Goal: Transaction & Acquisition: Subscribe to service/newsletter

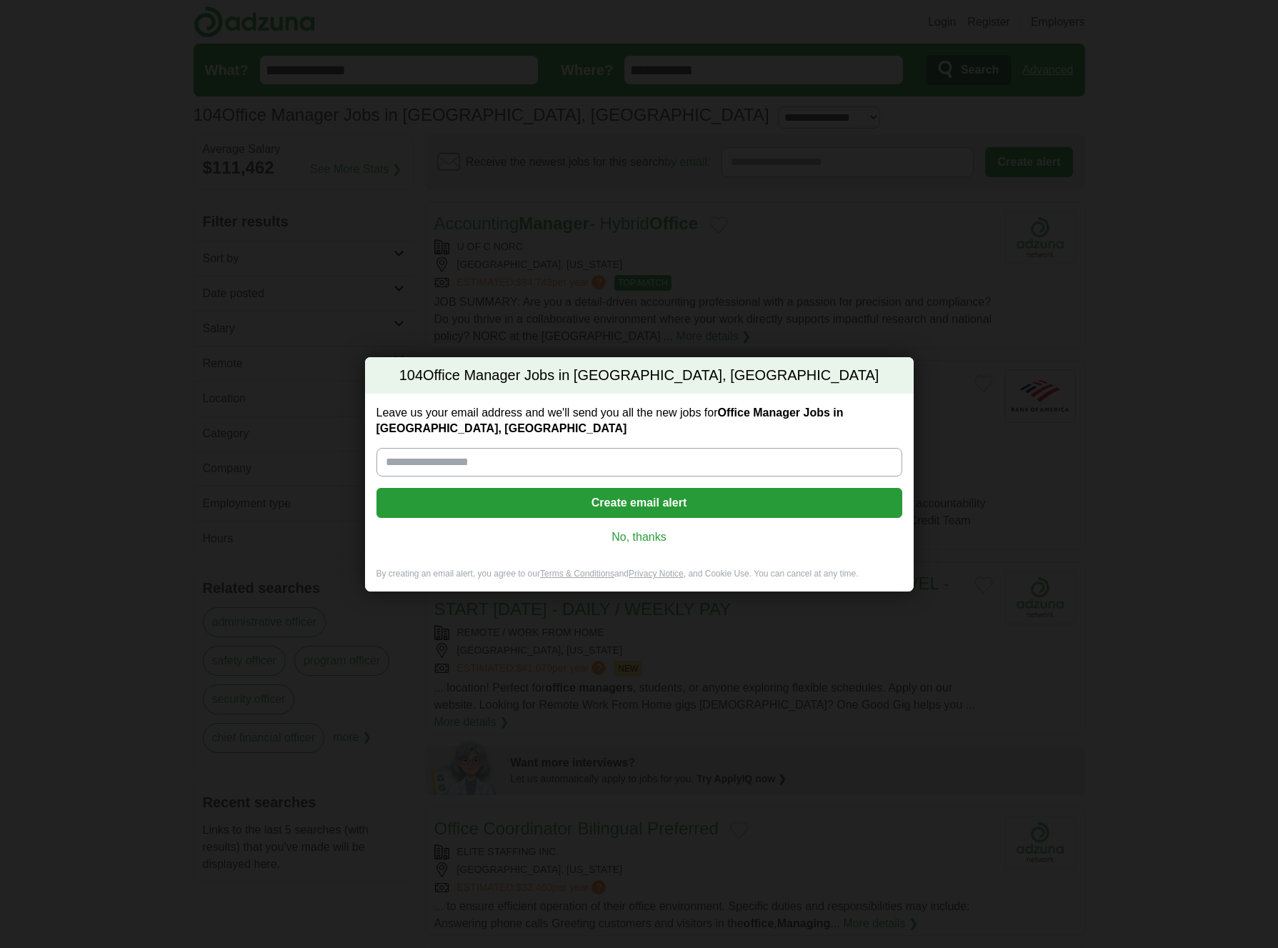
click at [515, 468] on input "Leave us your email address and we'll send you all the new jobs for Office Mana…" at bounding box center [639, 462] width 526 height 29
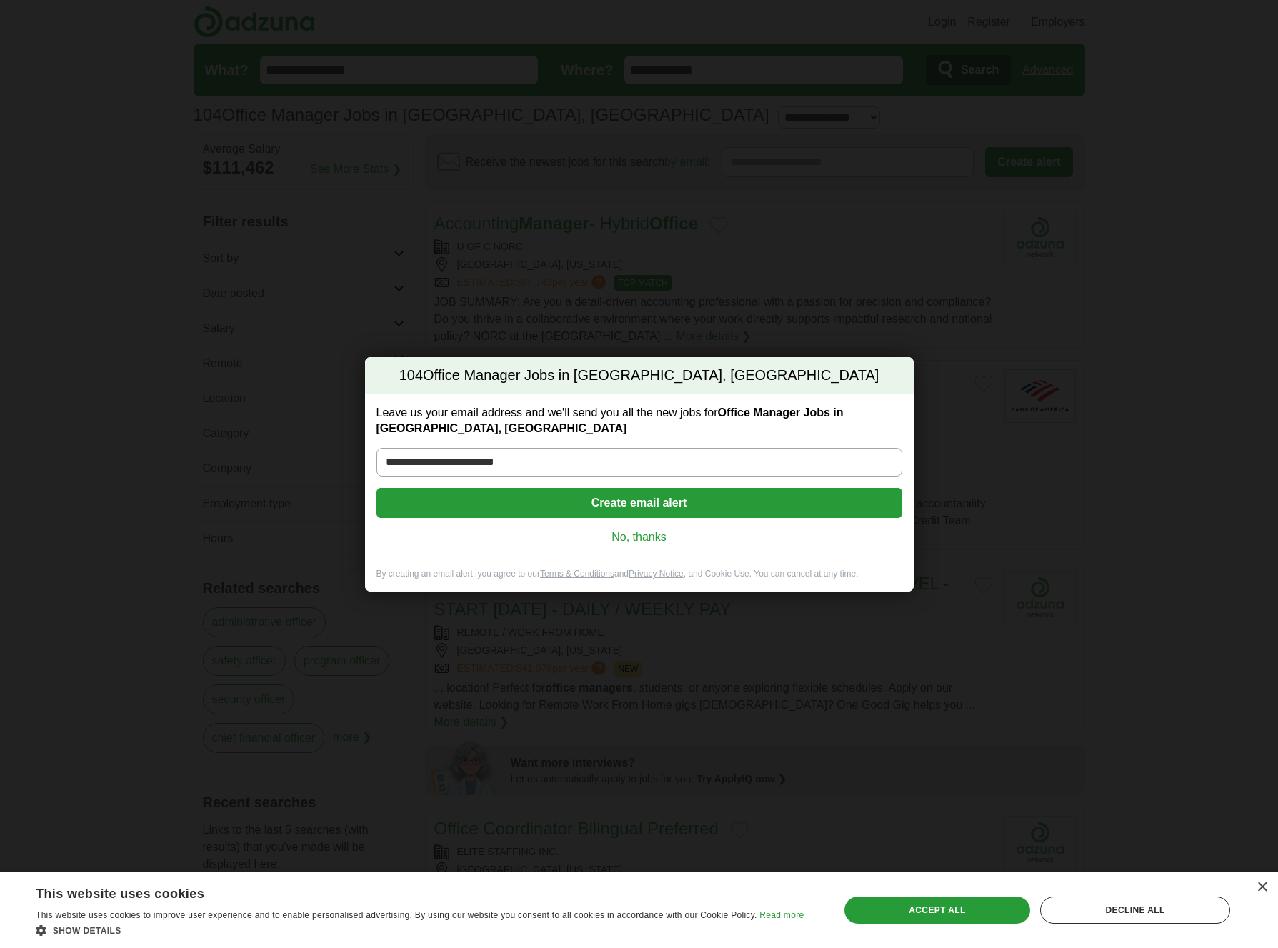
type input "**********"
click at [656, 509] on button "Create email alert" at bounding box center [639, 503] width 526 height 30
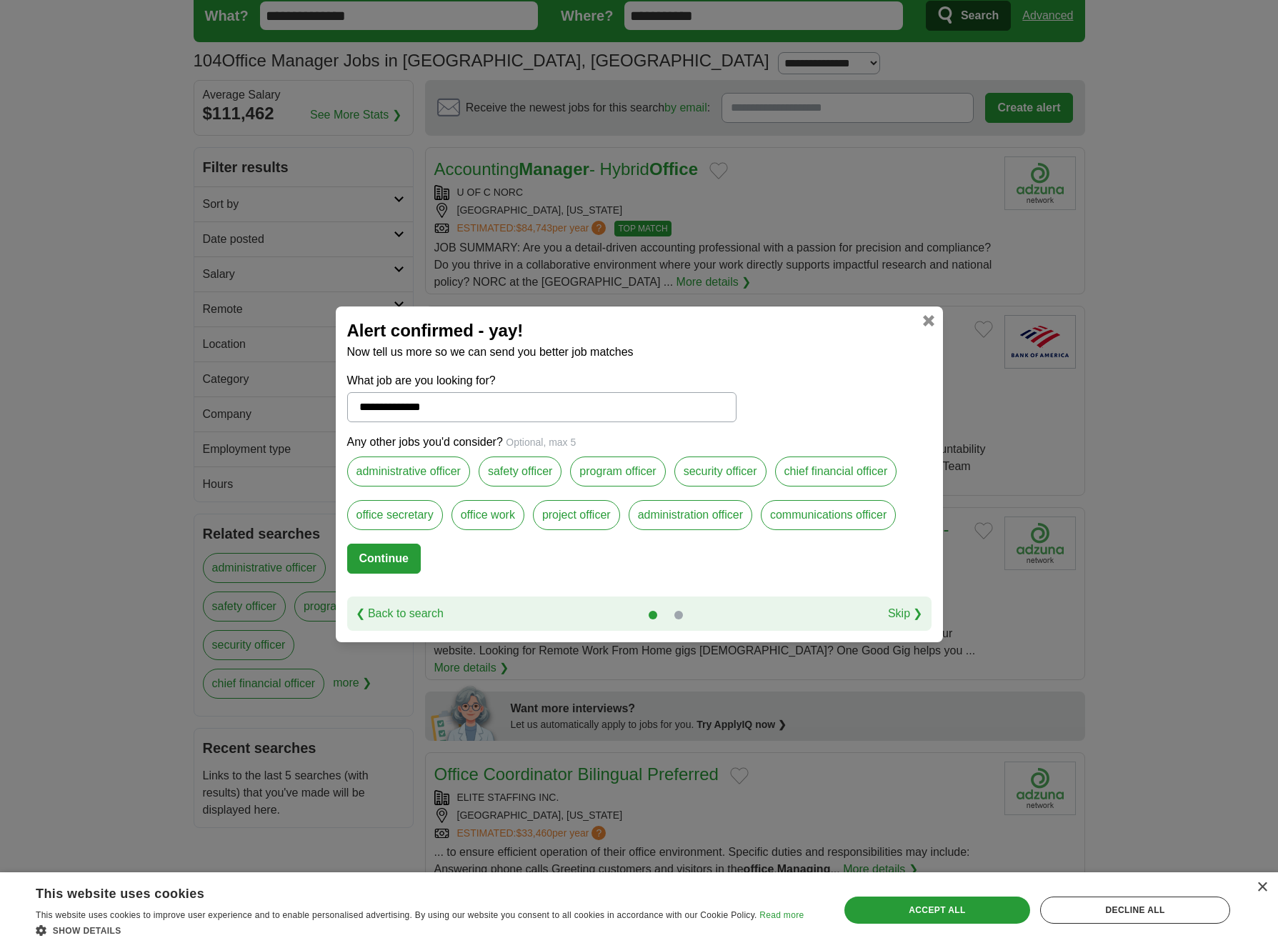
scroll to position [59, 0]
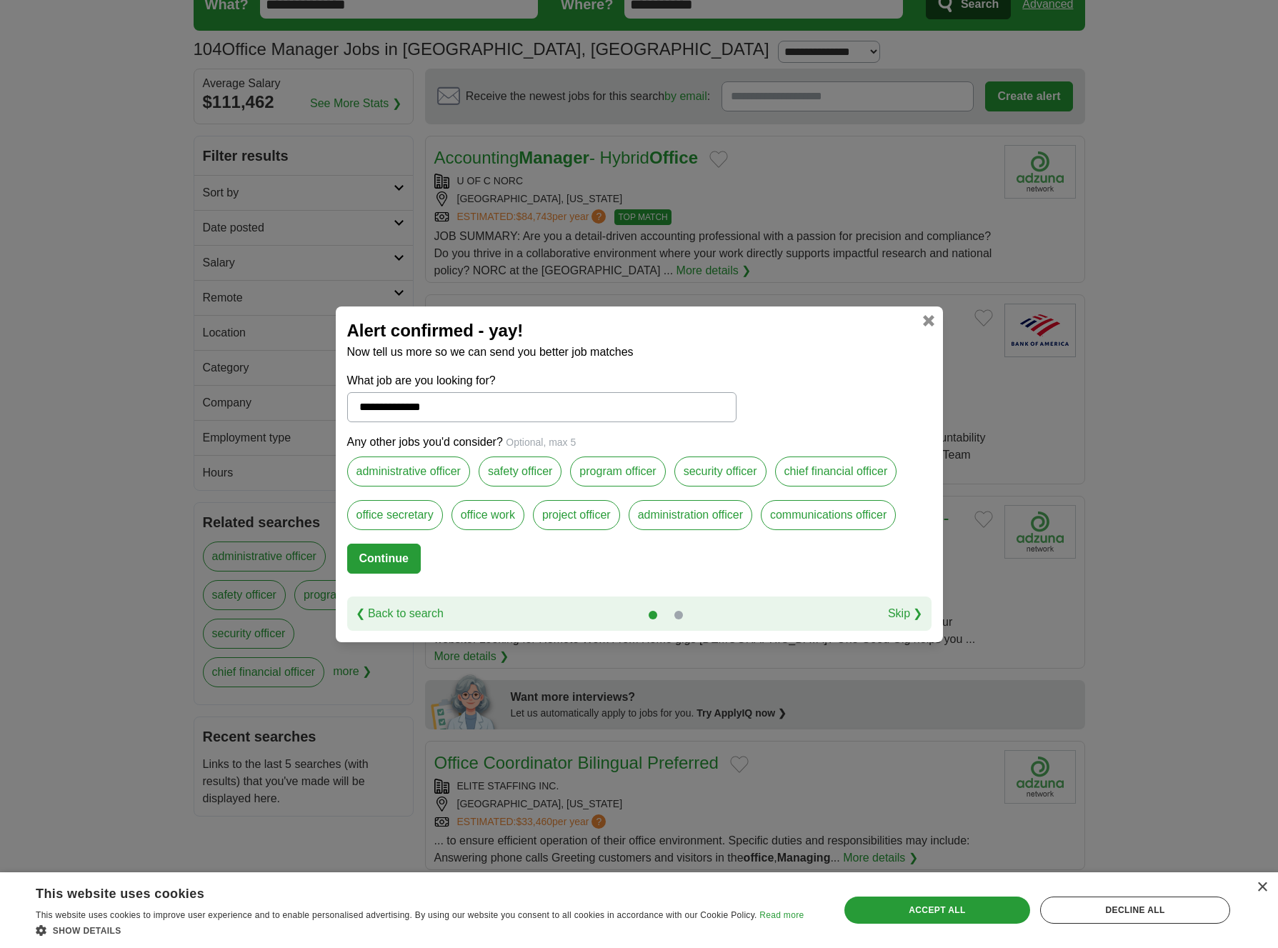
click at [423, 477] on label "administrative officer" at bounding box center [408, 471] width 123 height 30
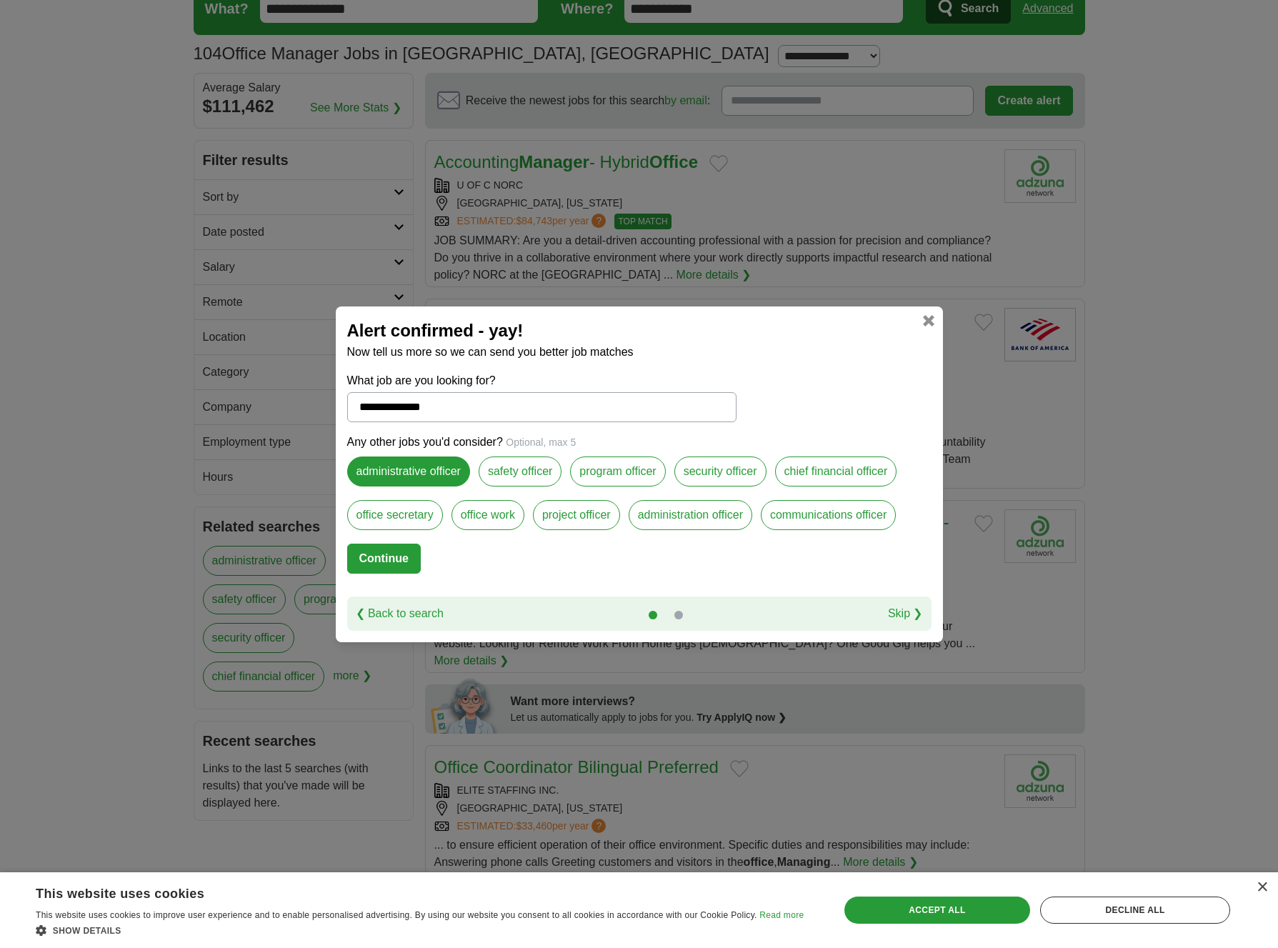
click at [690, 521] on label "administration officer" at bounding box center [691, 515] width 124 height 30
click at [378, 556] on button "Continue" at bounding box center [384, 559] width 74 height 30
select select "*"
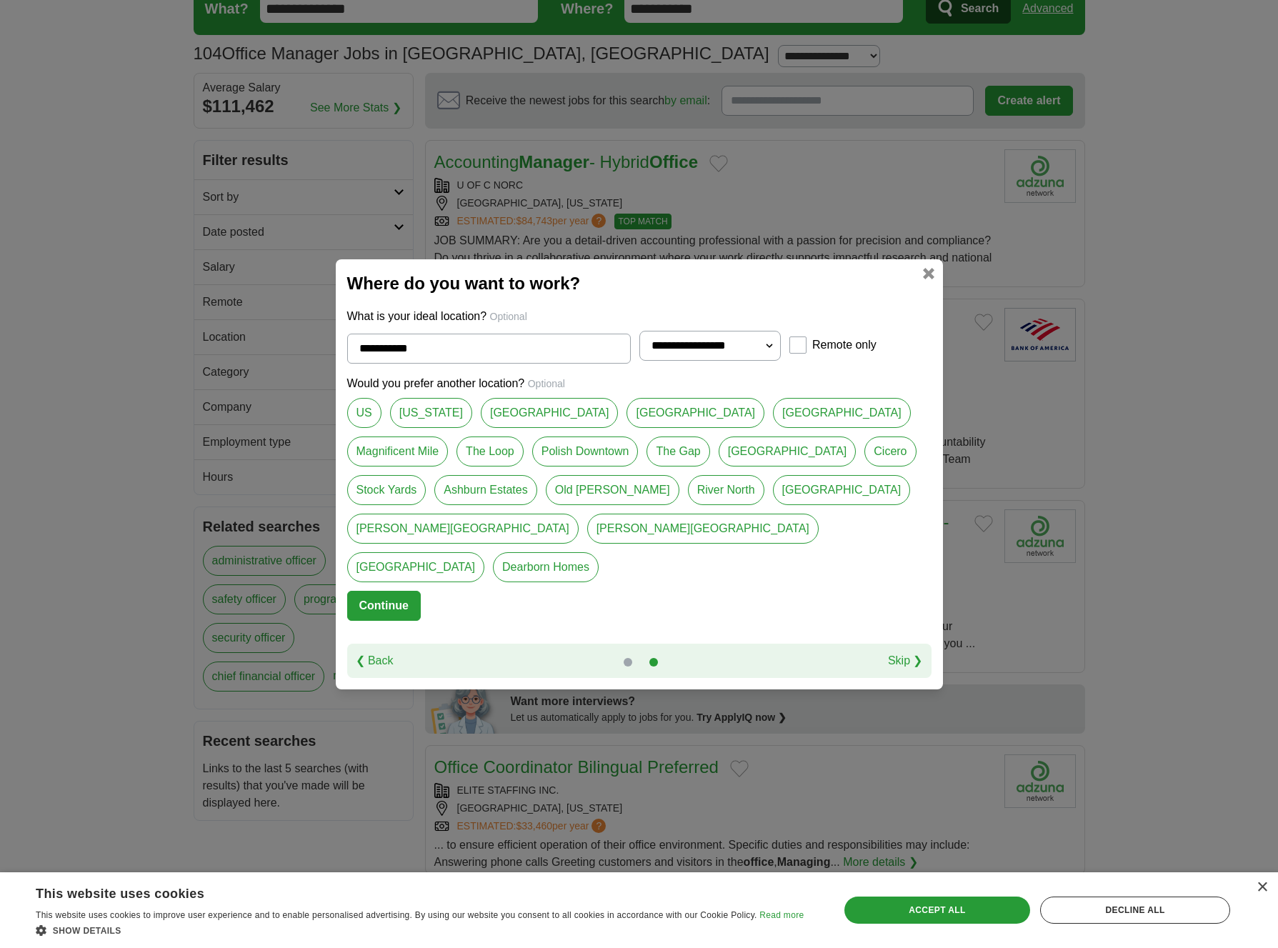
click at [419, 428] on link "Illinois" at bounding box center [431, 413] width 82 height 30
click at [626, 428] on link "[GEOGRAPHIC_DATA]" at bounding box center [695, 413] width 138 height 30
click at [719, 466] on link "West Loop" at bounding box center [788, 451] width 138 height 30
click at [626, 428] on link "[GEOGRAPHIC_DATA]" at bounding box center [695, 413] width 138 height 30
click at [719, 463] on link "West Loop" at bounding box center [788, 451] width 138 height 30
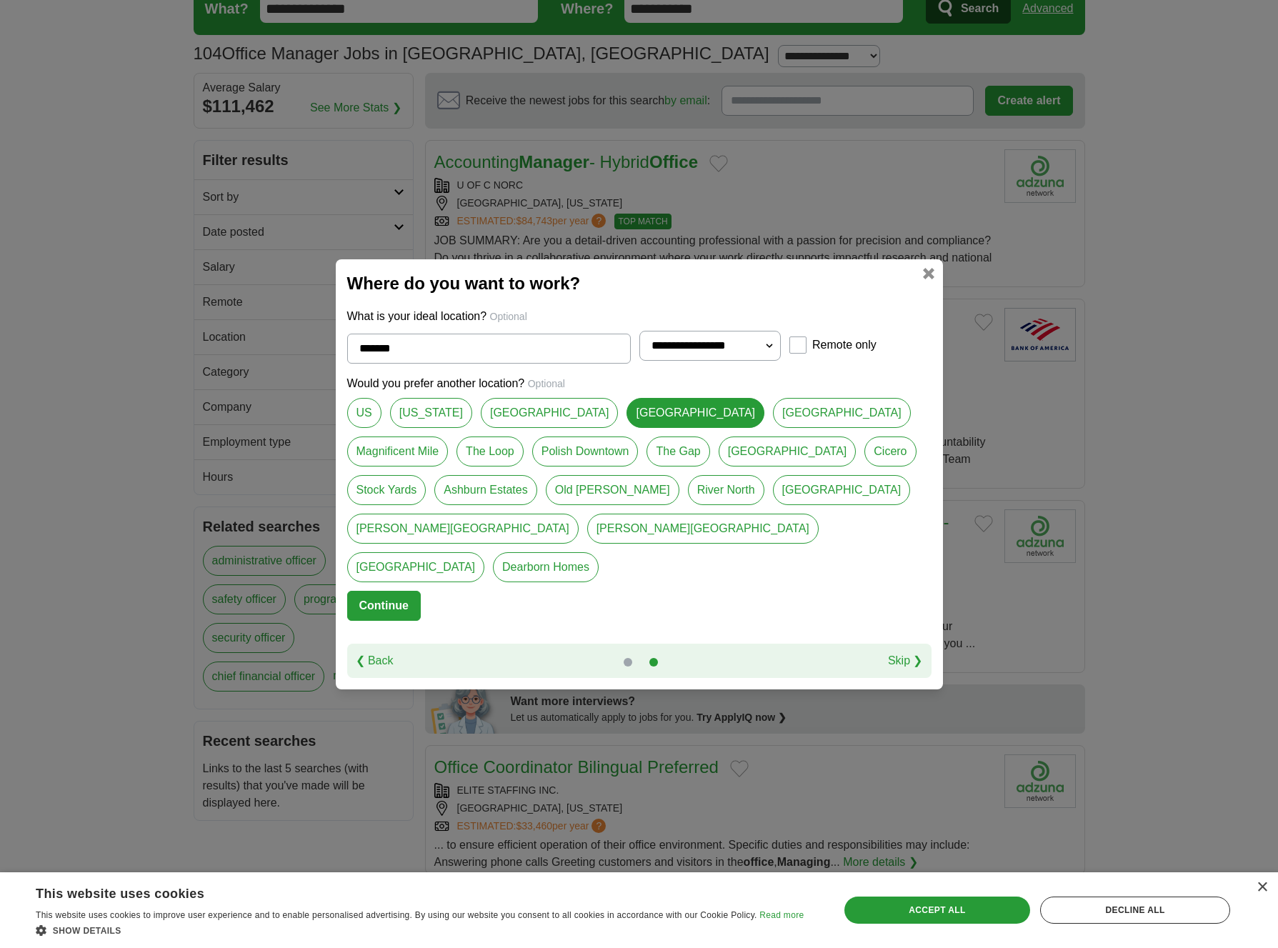
type input "*********"
click at [384, 591] on button "Continue" at bounding box center [384, 606] width 74 height 30
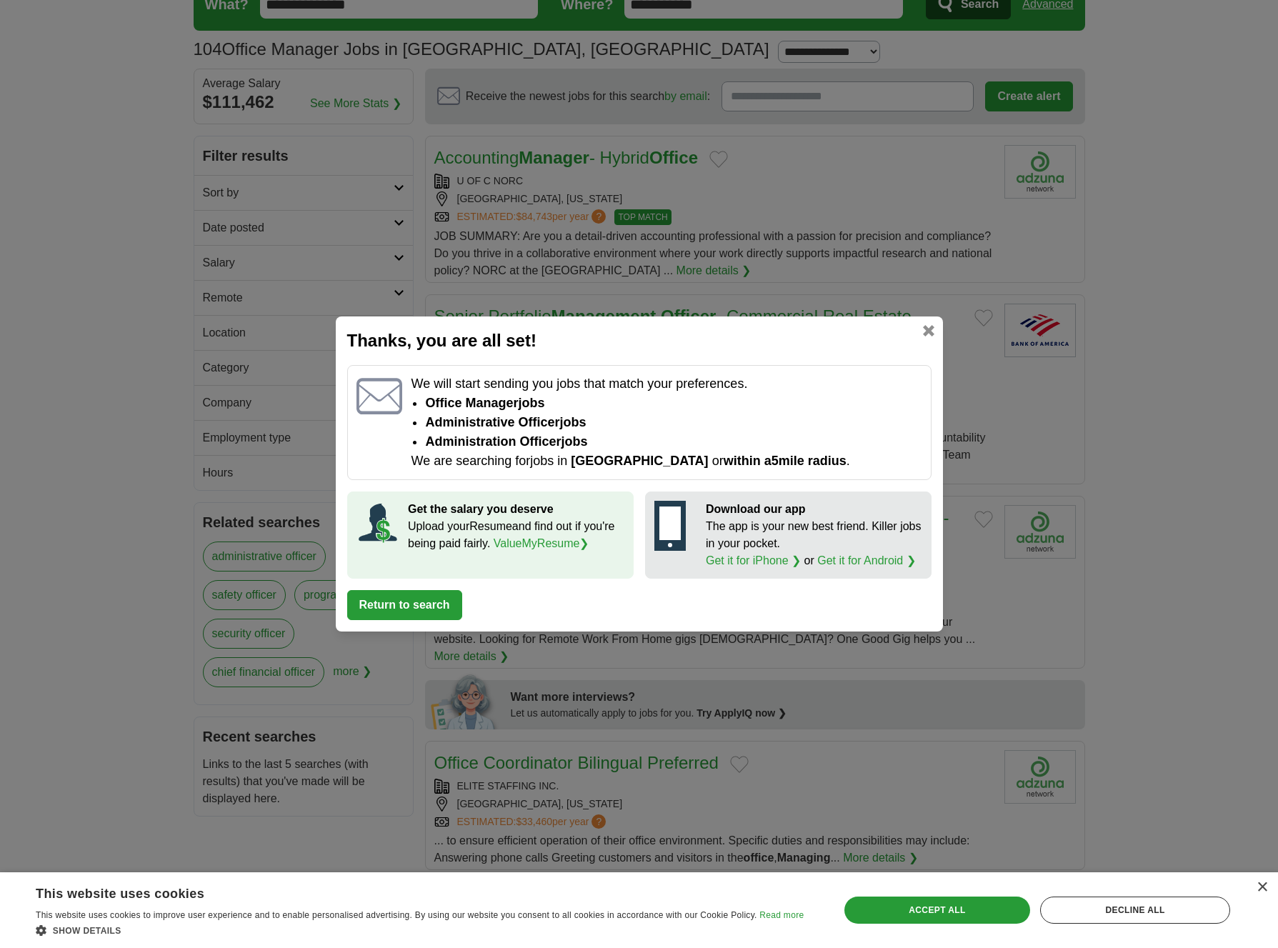
click at [404, 611] on button "Return to search" at bounding box center [404, 605] width 115 height 30
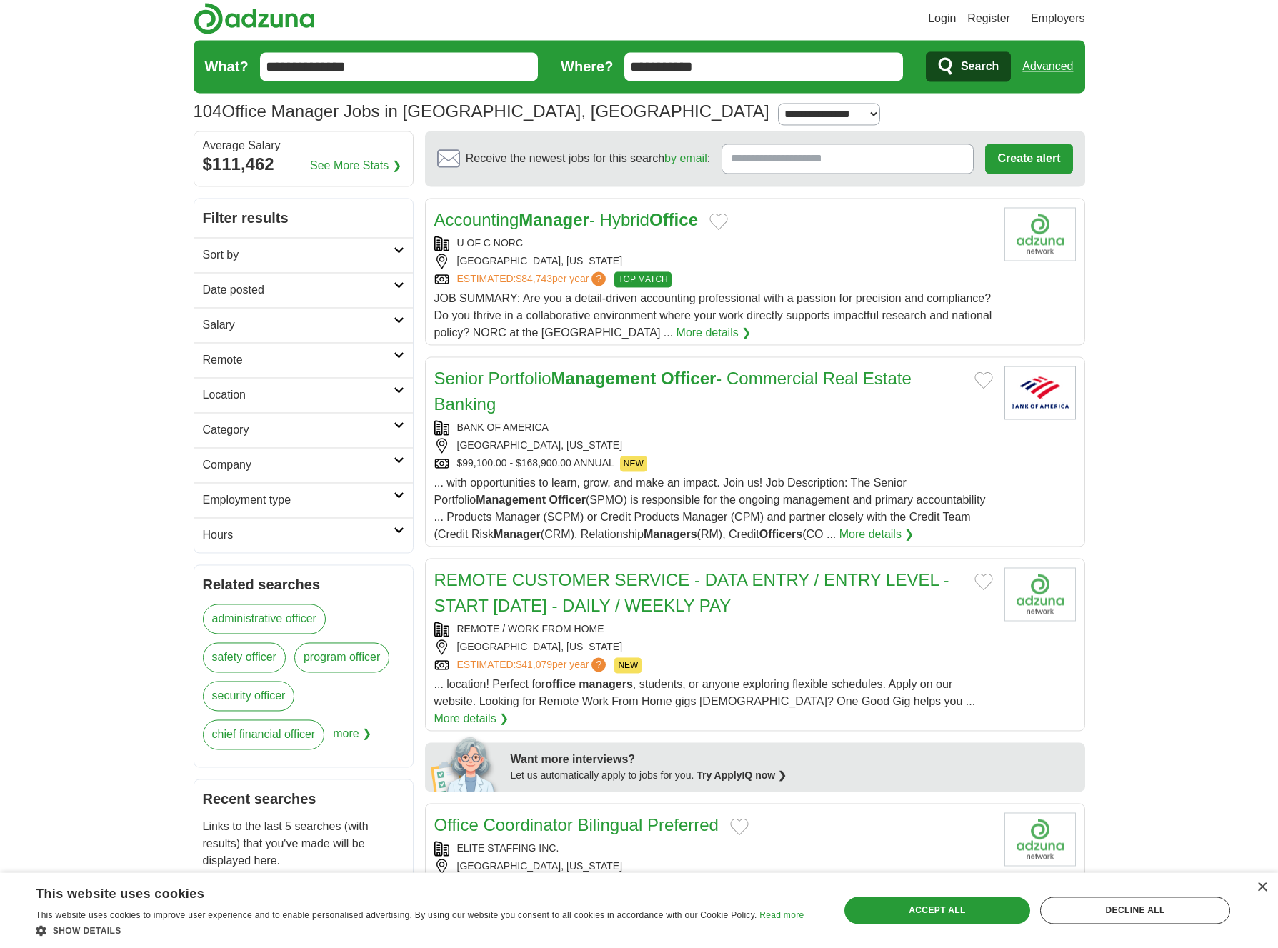
scroll to position [0, 0]
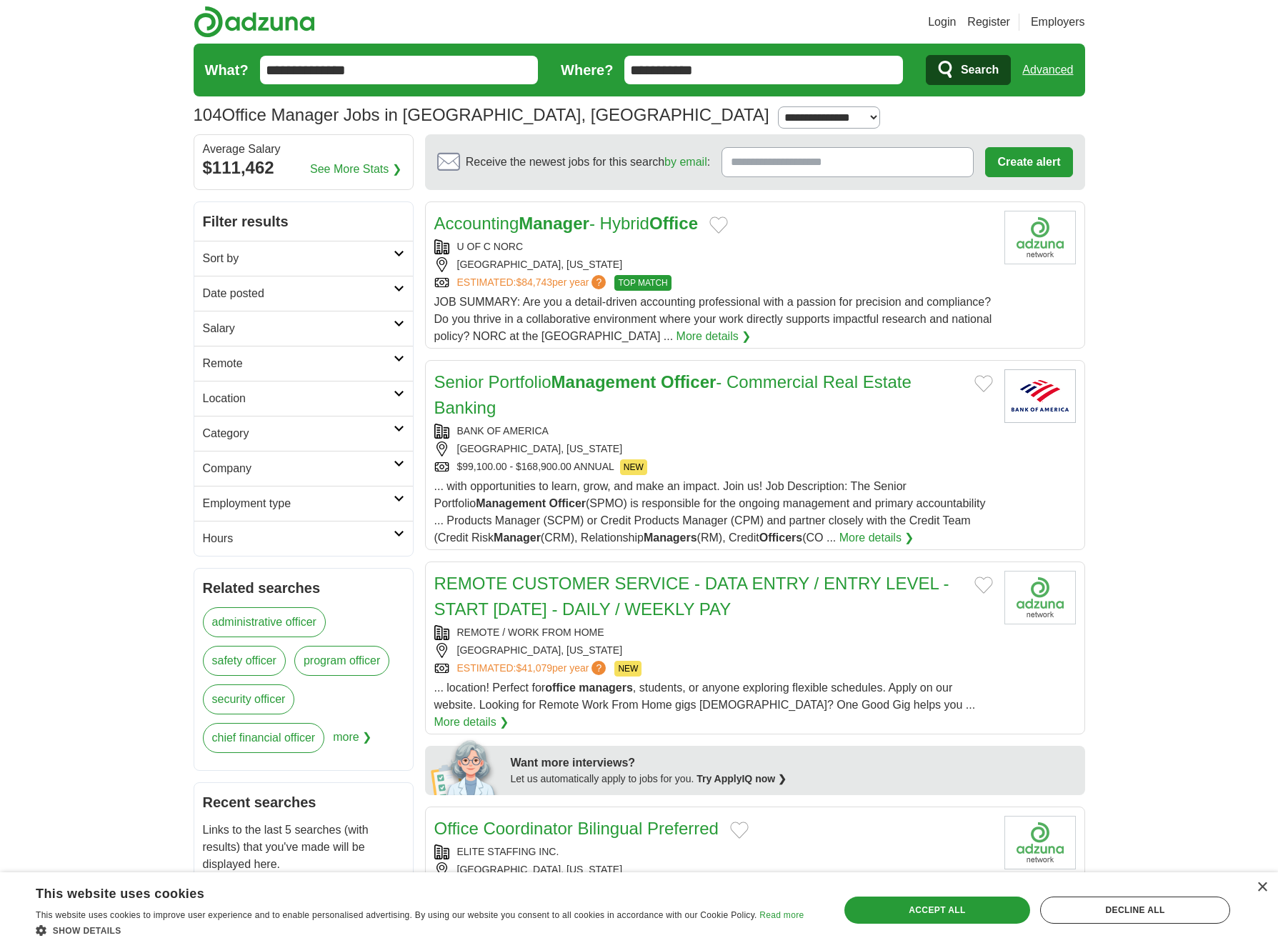
click at [975, 69] on span "Search" at bounding box center [980, 70] width 38 height 29
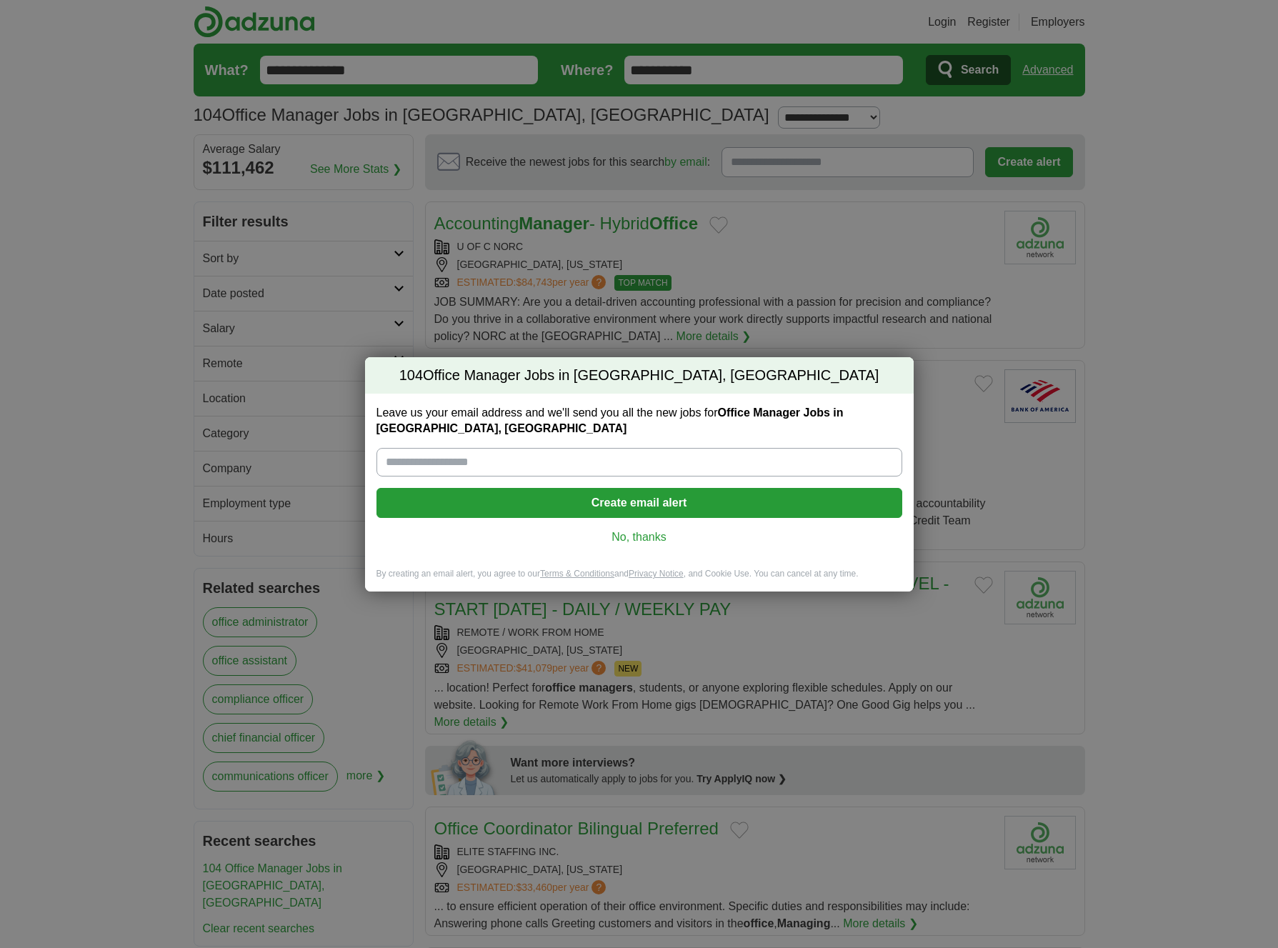
click at [628, 535] on link "No, thanks" at bounding box center [639, 537] width 503 height 16
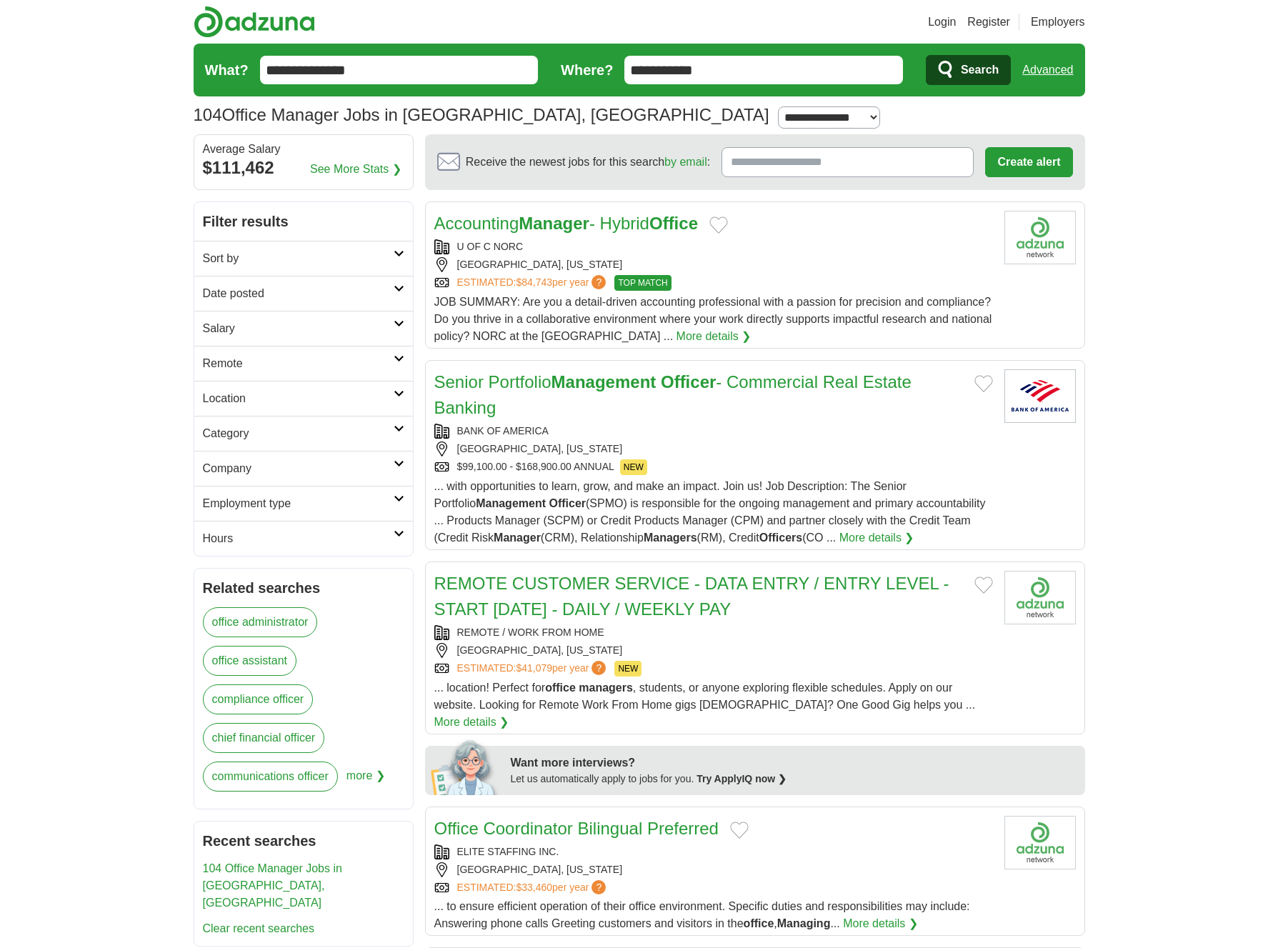
click at [231, 307] on link "Date posted" at bounding box center [303, 293] width 219 height 35
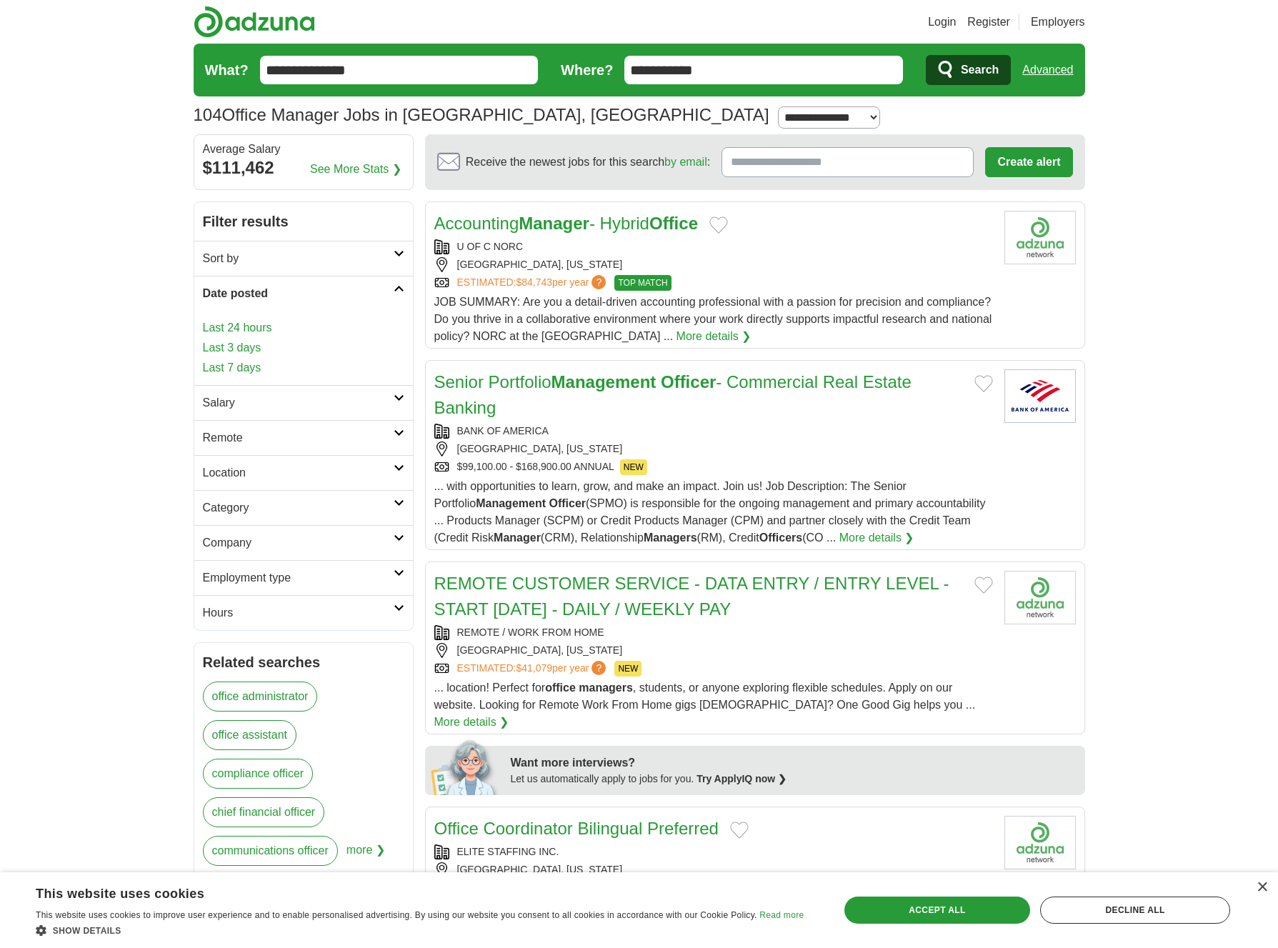
click at [253, 699] on link "office administrator" at bounding box center [260, 696] width 115 height 30
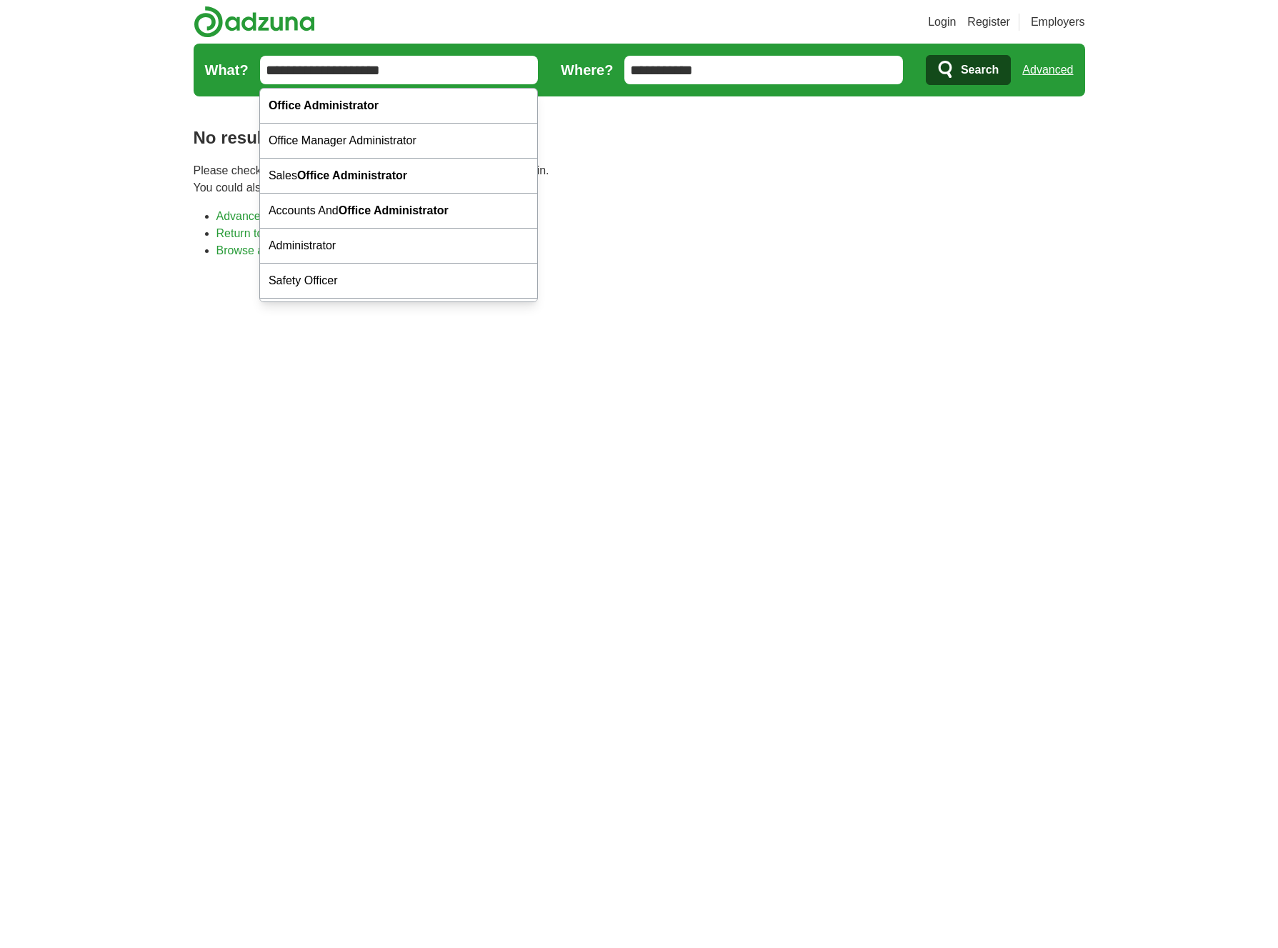
drag, startPoint x: 430, startPoint y: 72, endPoint x: -62, endPoint y: 36, distance: 493.5
click at [260, 56] on input "**********" at bounding box center [399, 70] width 279 height 29
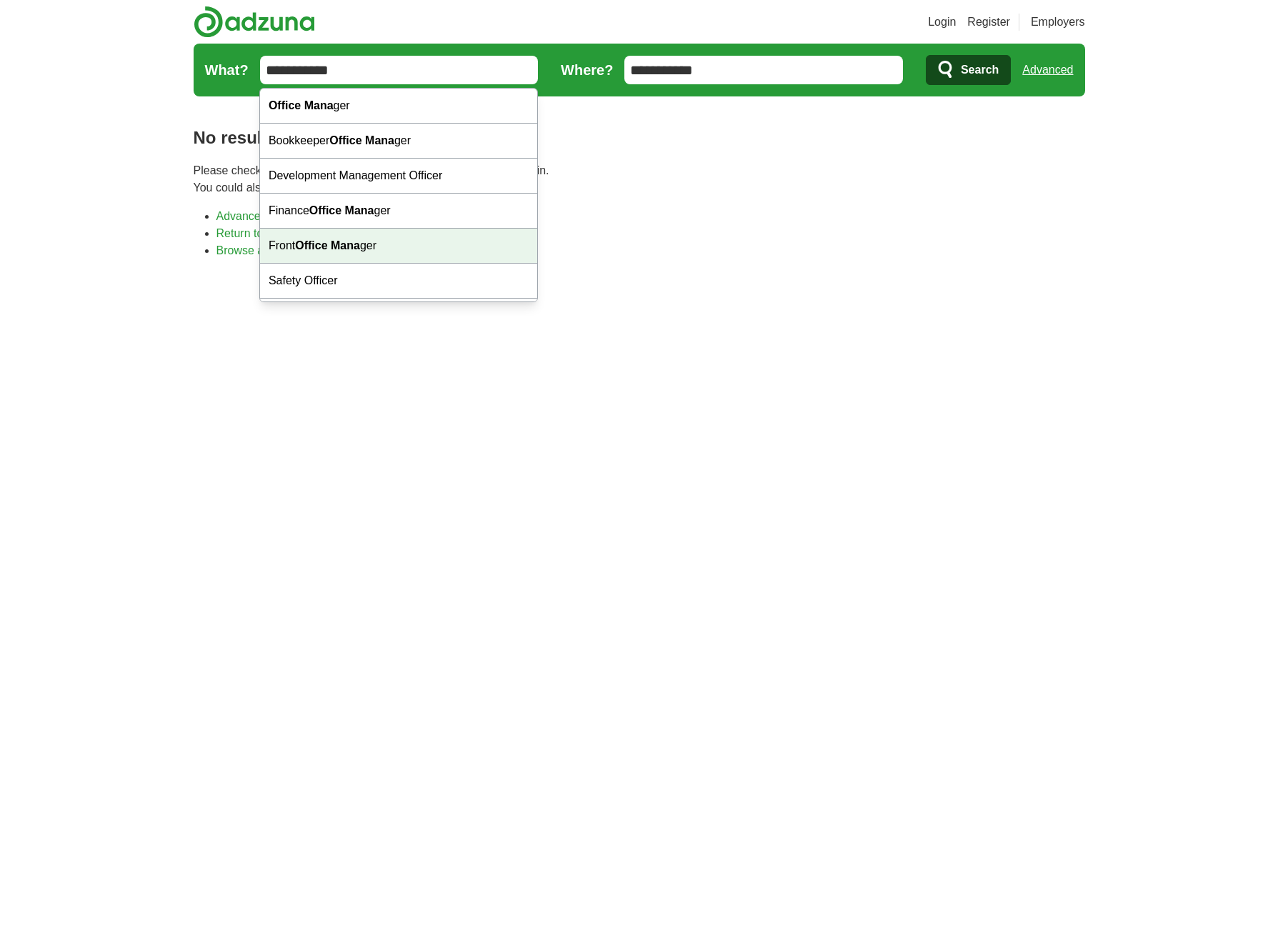
click at [334, 244] on strong "Office Mana" at bounding box center [327, 245] width 65 height 12
type input "**********"
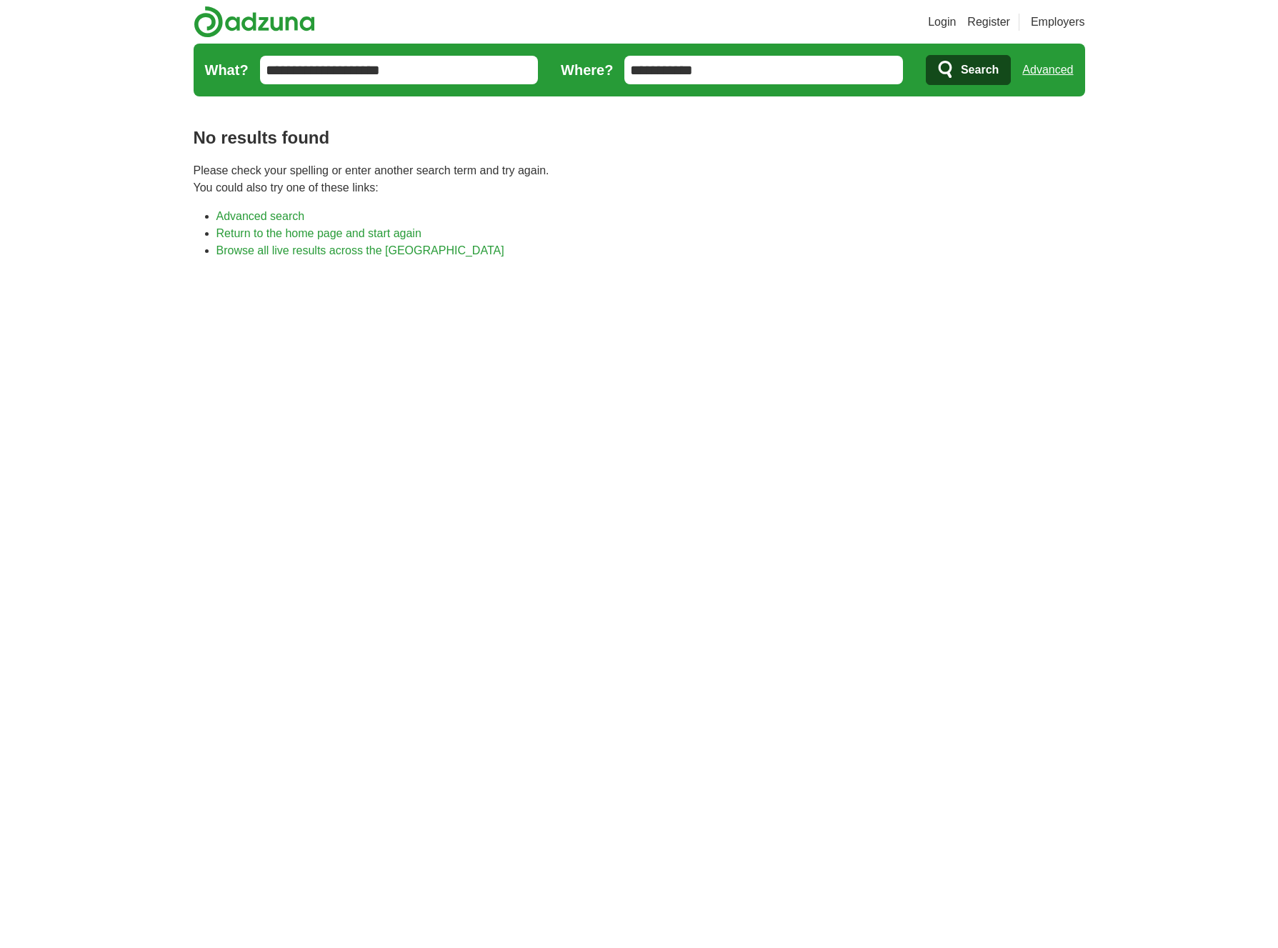
click at [976, 74] on span "Search" at bounding box center [980, 70] width 38 height 29
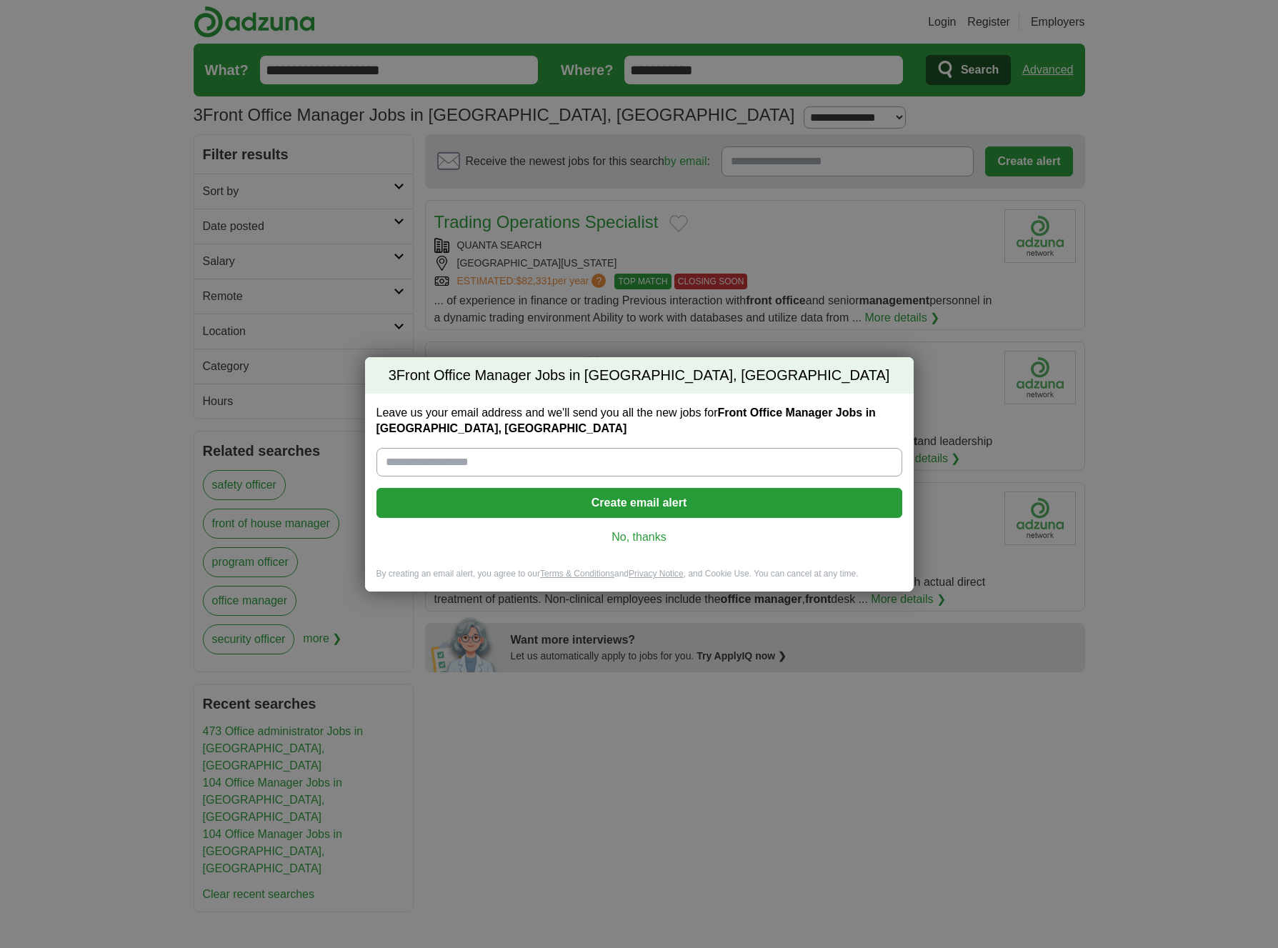
click at [659, 539] on link "No, thanks" at bounding box center [639, 537] width 503 height 16
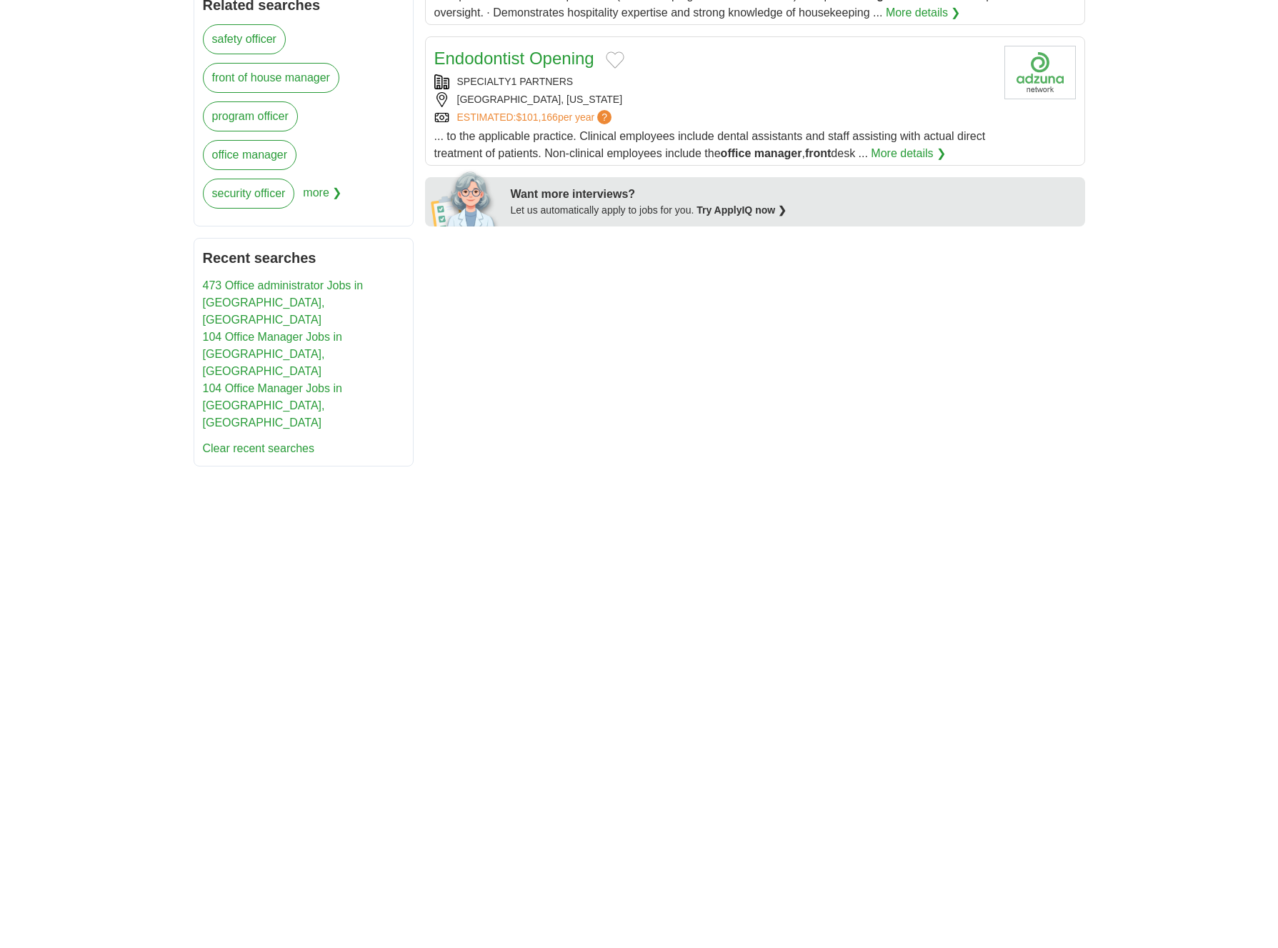
scroll to position [448, 0]
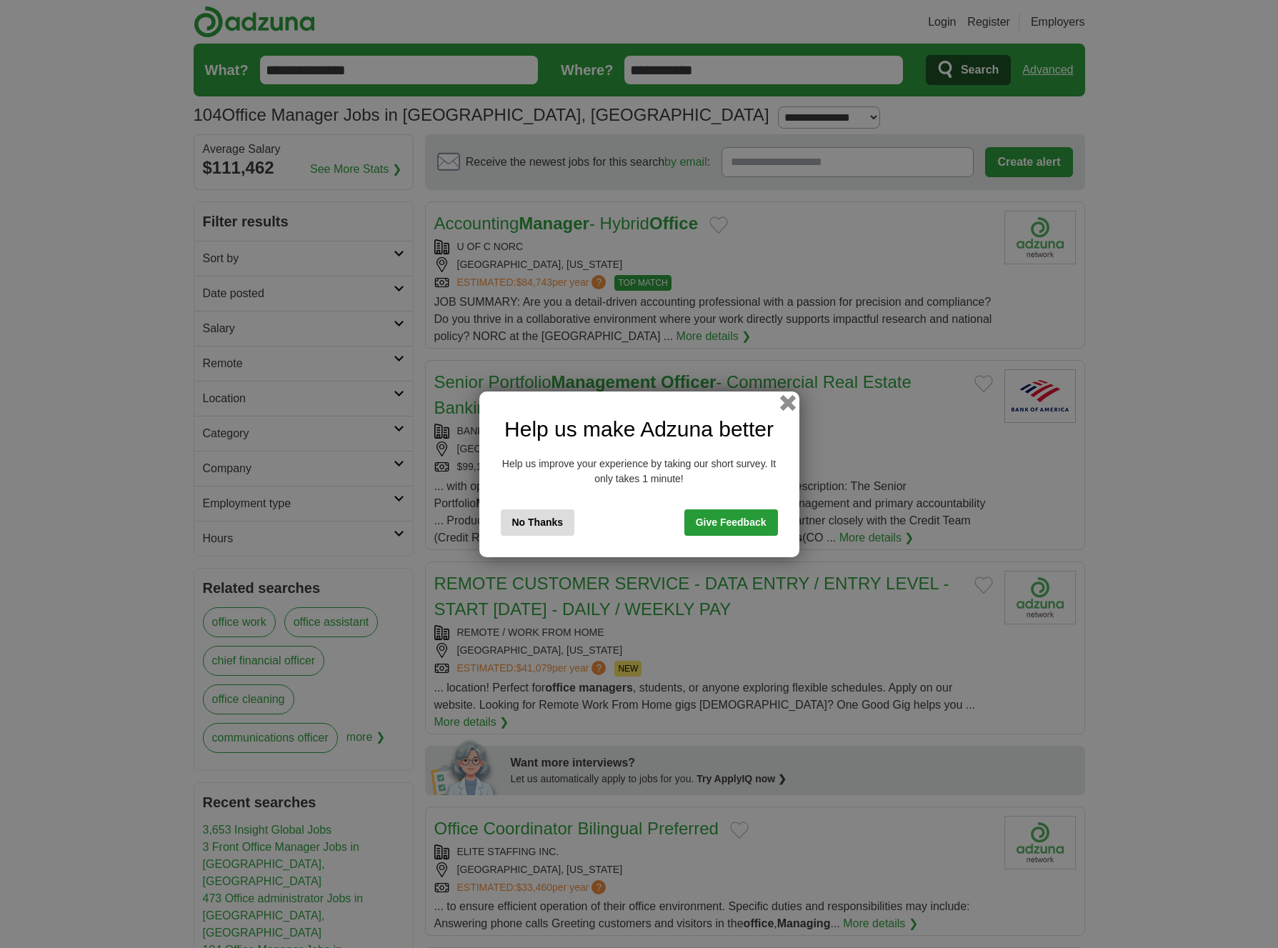
click at [789, 399] on button "button" at bounding box center [787, 402] width 16 height 16
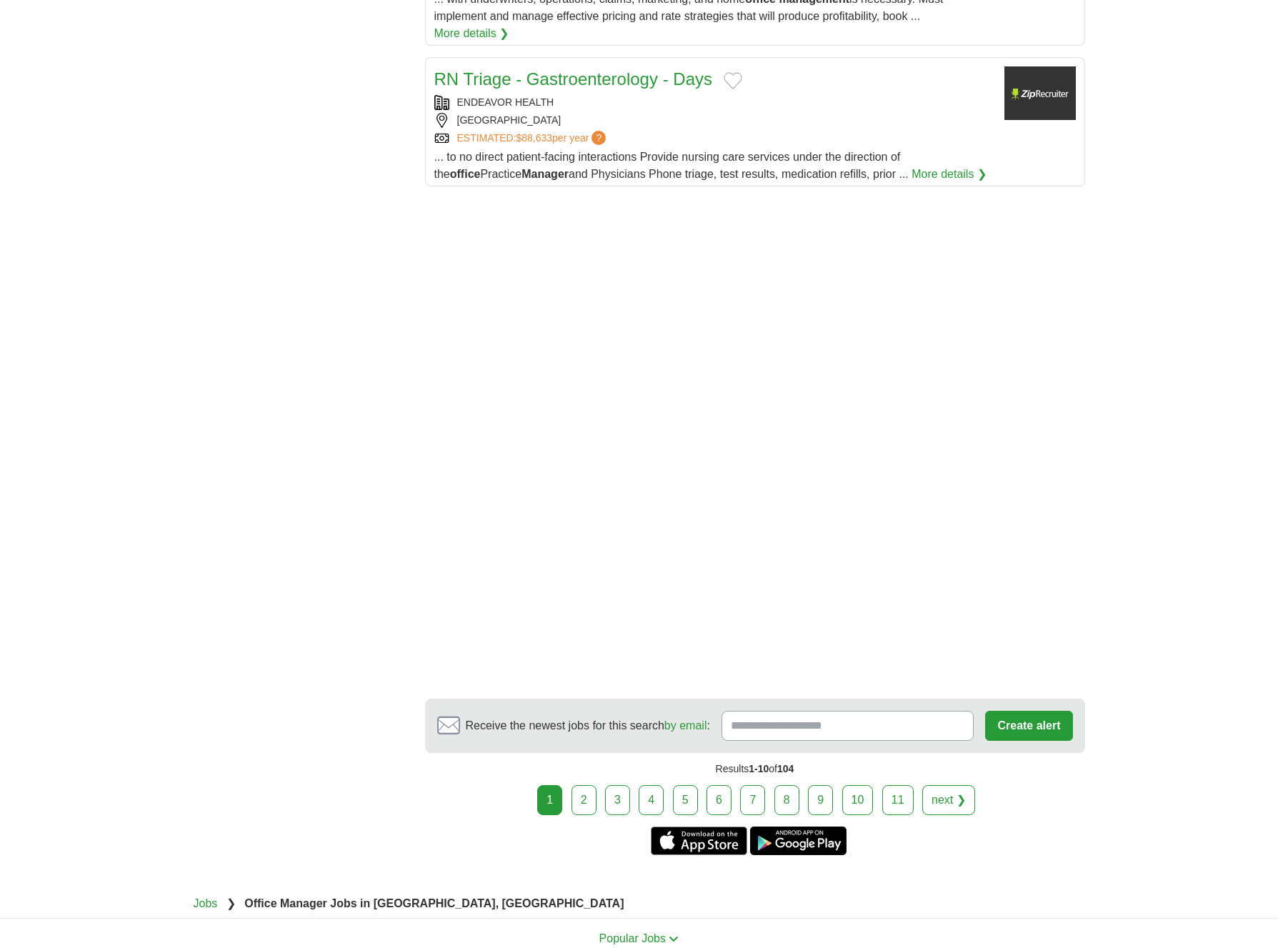
scroll to position [1749, 0]
